Goal: Find specific page/section: Find specific page/section

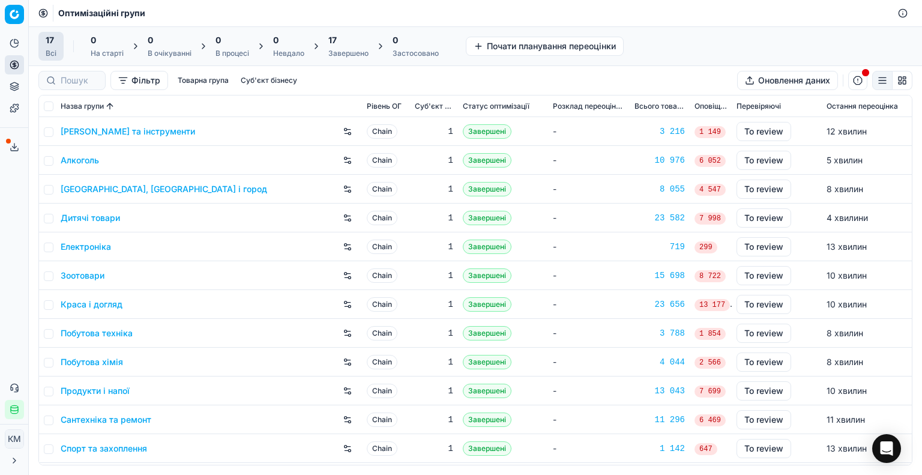
click at [103, 131] on link "[PERSON_NAME] та інструменти" at bounding box center [128, 131] width 134 height 12
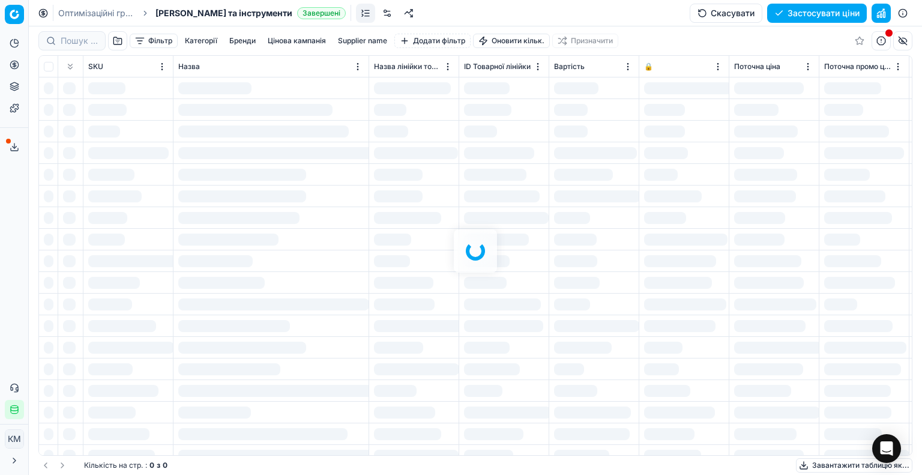
click at [70, 35] on div "Фільтр Категорії [PERSON_NAME] кампанія Supplier name Додати фільтр Оновити кіл…" at bounding box center [475, 250] width 893 height 448
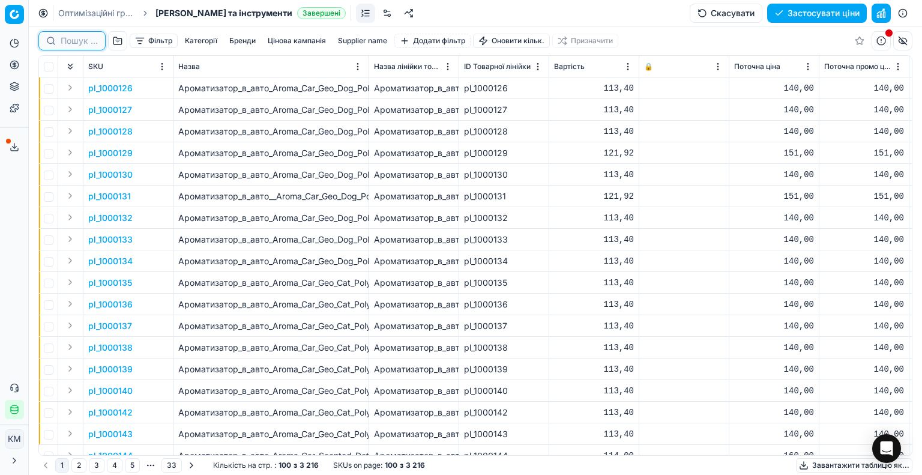
click at [74, 41] on input at bounding box center [79, 41] width 37 height 12
paste input "1188353"
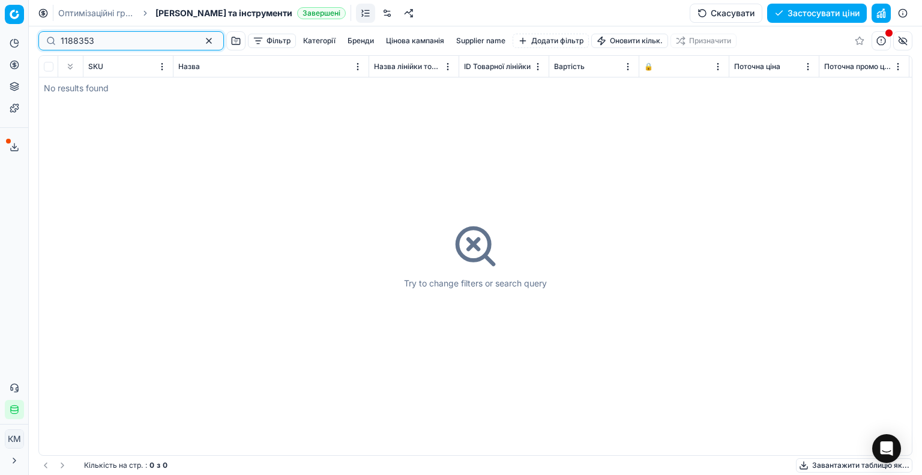
click at [71, 41] on input "1188353" at bounding box center [126, 41] width 131 height 12
click at [103, 39] on input "1188353" at bounding box center [126, 41] width 131 height 12
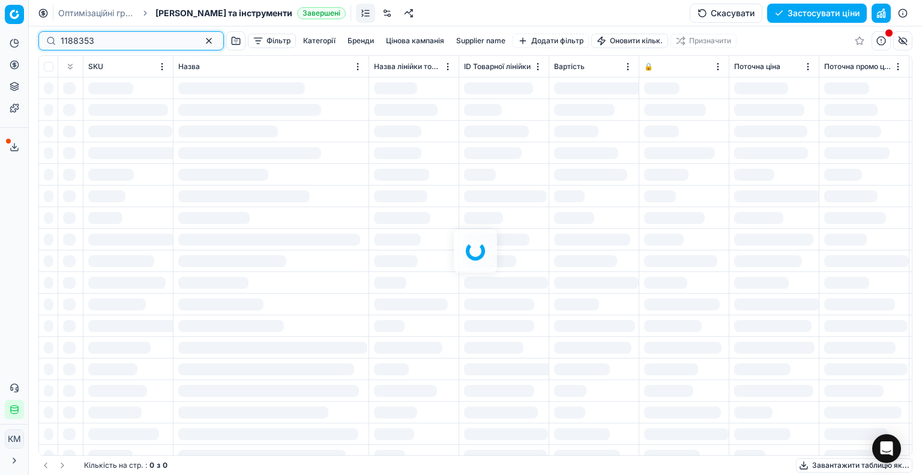
type input "1188353"
